Goal: Use online tool/utility: Utilize a website feature to perform a specific function

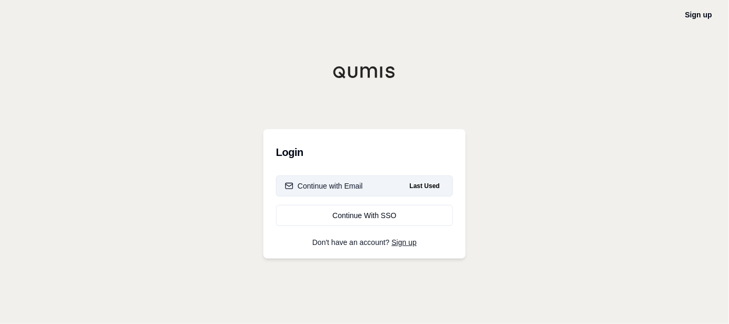
click at [371, 185] on button "Continue with Email Last Used" at bounding box center [364, 185] width 177 height 21
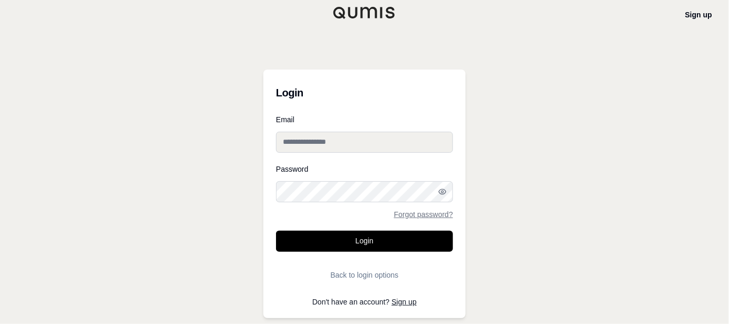
type input "**********"
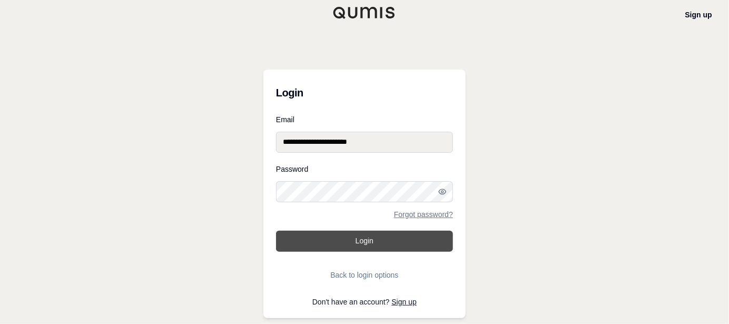
click at [368, 242] on button "Login" at bounding box center [364, 241] width 177 height 21
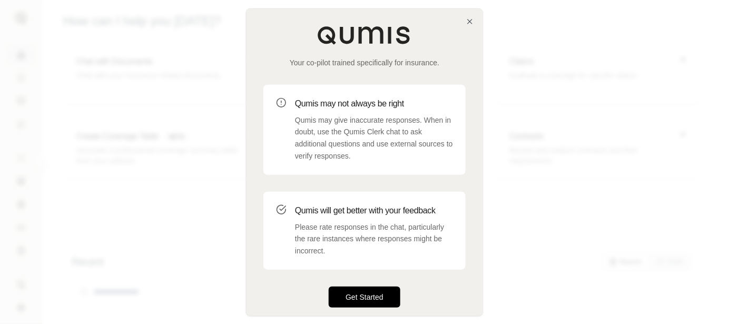
click at [376, 298] on button "Get Started" at bounding box center [365, 297] width 72 height 21
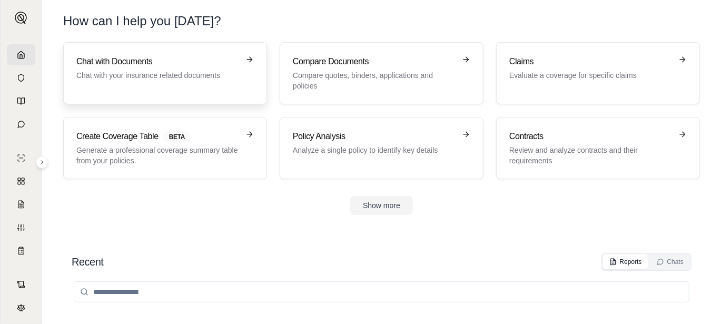
click at [90, 77] on p "Chat with your insurance related documents" at bounding box center [157, 75] width 163 height 11
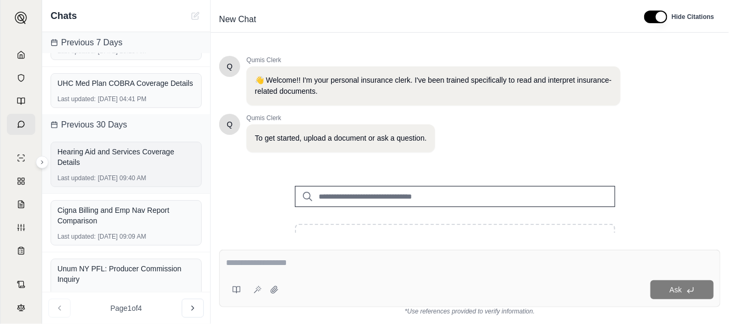
scroll to position [305, 0]
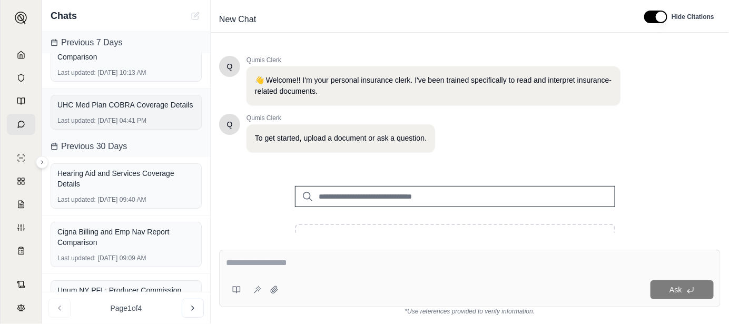
click at [125, 110] on div "UHC Med Plan COBRA Coverage Details" at bounding box center [126, 105] width 138 height 11
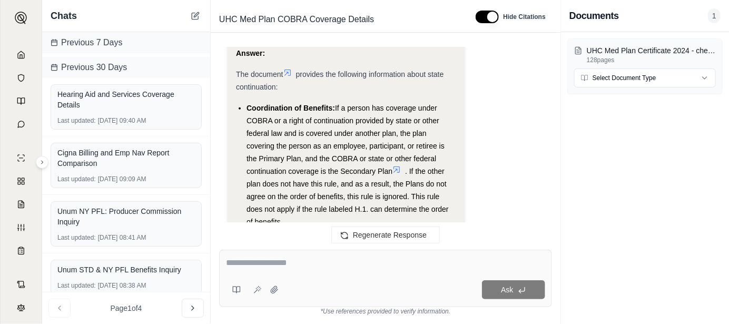
scroll to position [1712, 0]
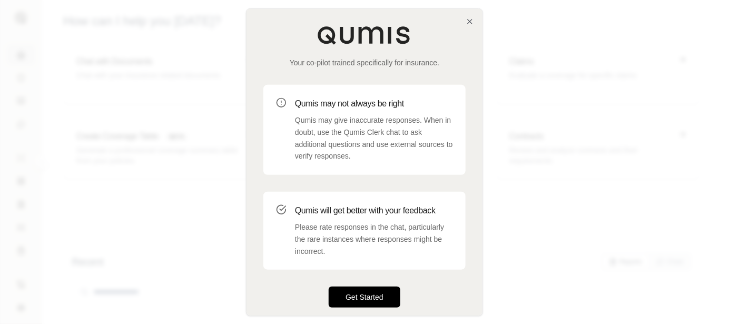
click at [378, 299] on button "Get Started" at bounding box center [365, 297] width 72 height 21
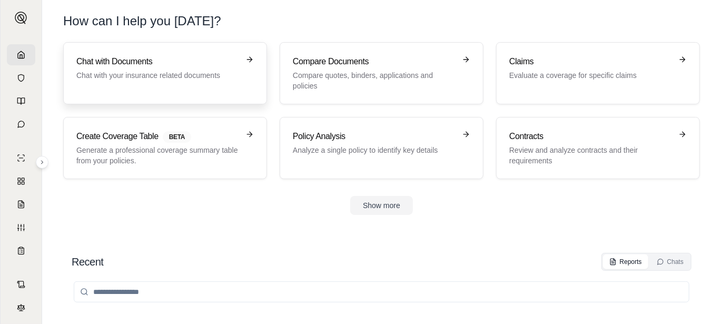
click at [125, 67] on h3 "Chat with Documents" at bounding box center [157, 61] width 163 height 13
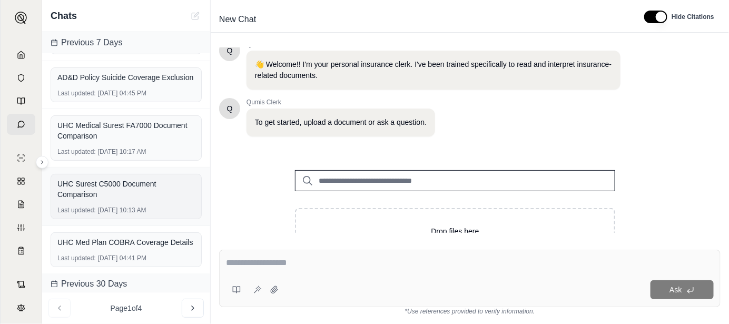
scroll to position [164, 0]
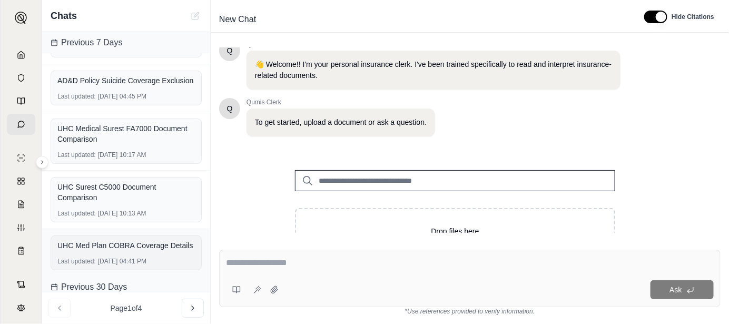
click at [116, 247] on div "UHC Med Plan COBRA Coverage Details" at bounding box center [126, 245] width 138 height 15
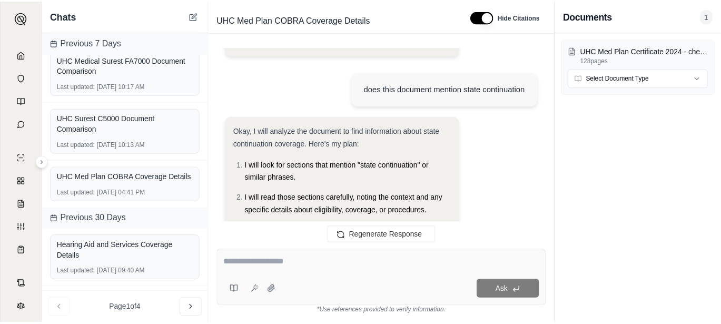
scroll to position [1122, 0]
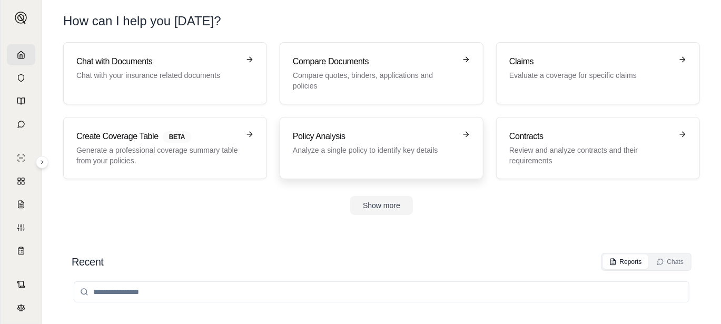
click at [319, 134] on h3 "Policy Analysis" at bounding box center [374, 136] width 163 height 13
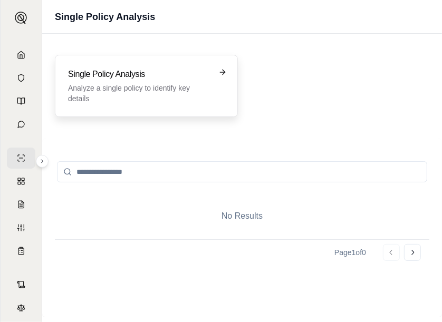
click at [156, 87] on p "Analyze a single policy to identify key details" at bounding box center [139, 93] width 142 height 21
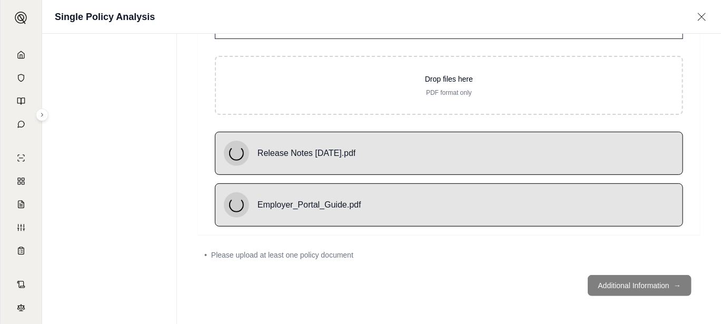
scroll to position [64, 0]
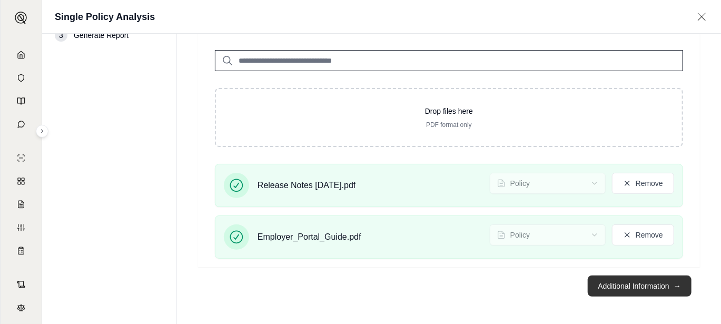
click at [668, 284] on button "Additional Information →" at bounding box center [640, 286] width 104 height 21
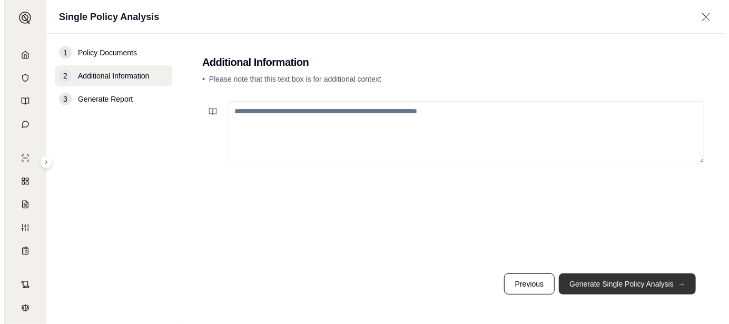
scroll to position [0, 0]
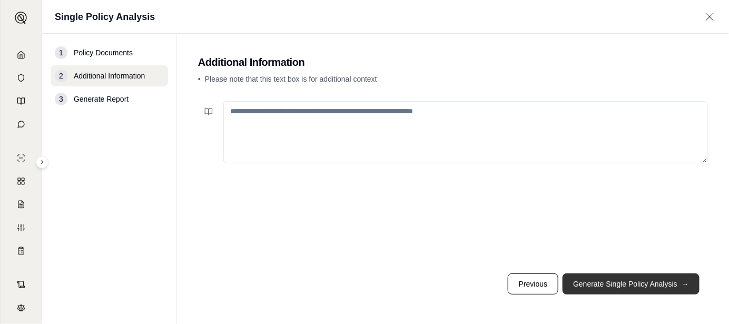
click at [636, 288] on button "Generate Single Policy Analysis →" at bounding box center [631, 284] width 137 height 21
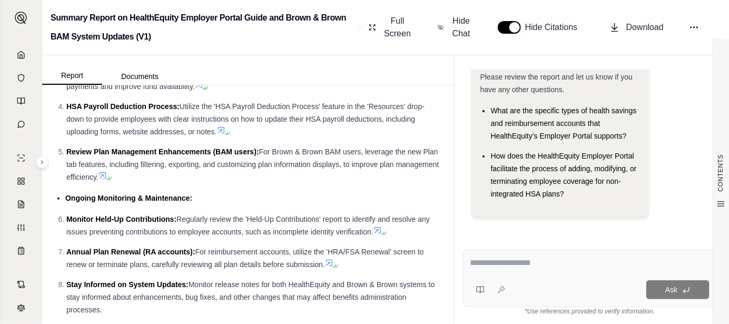
scroll to position [1772, 0]
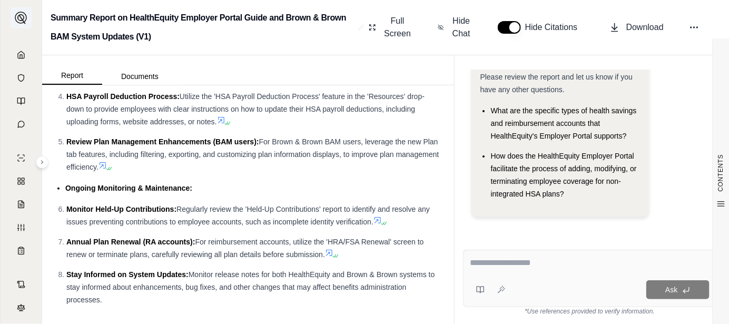
click at [22, 15] on img at bounding box center [21, 18] width 13 height 13
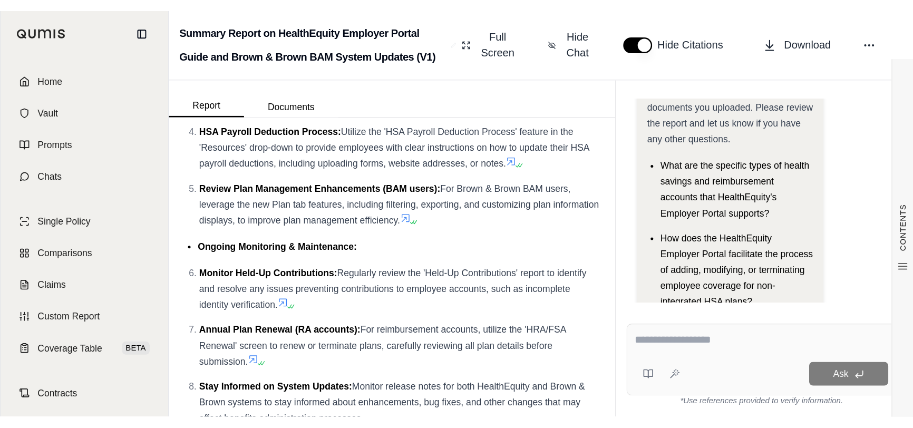
scroll to position [1831, 0]
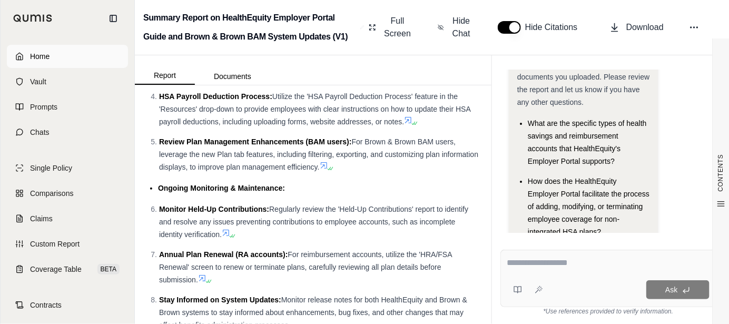
click at [41, 57] on span "Home" at bounding box center [39, 56] width 19 height 11
